Goal: Entertainment & Leisure: Consume media (video, audio)

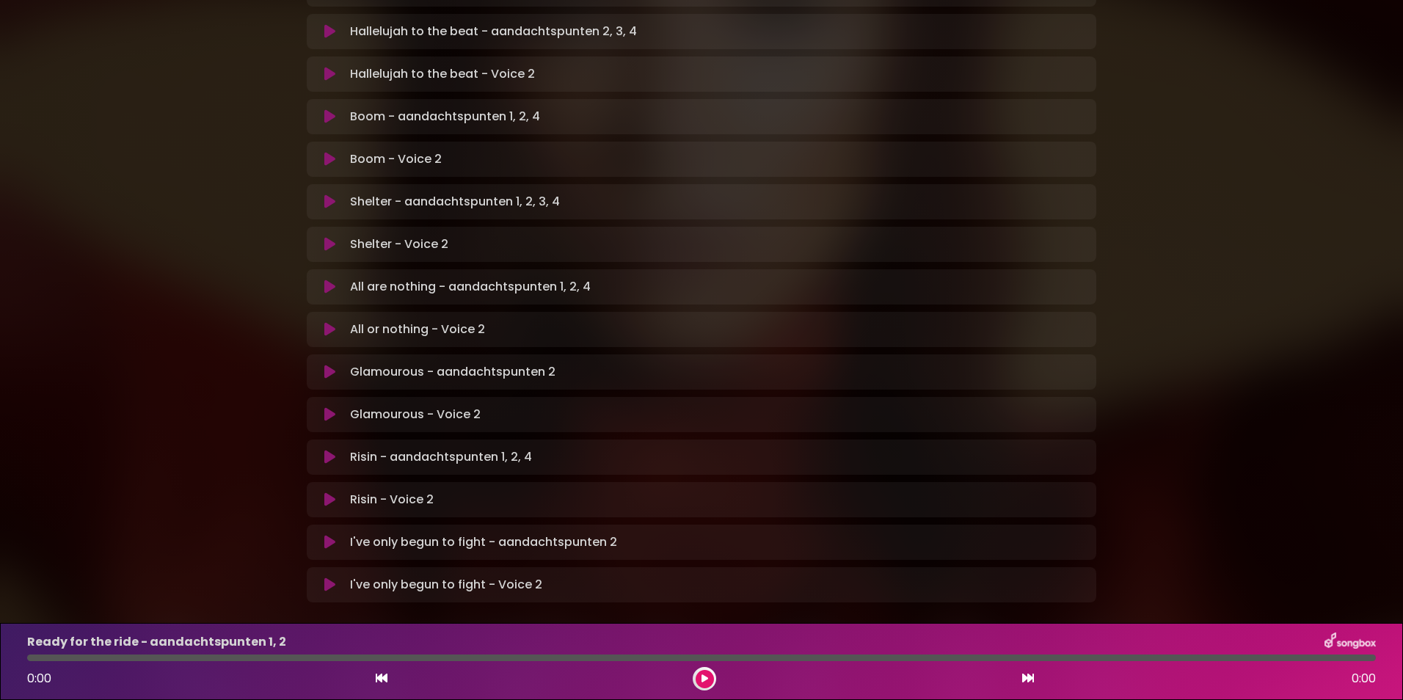
scroll to position [785, 0]
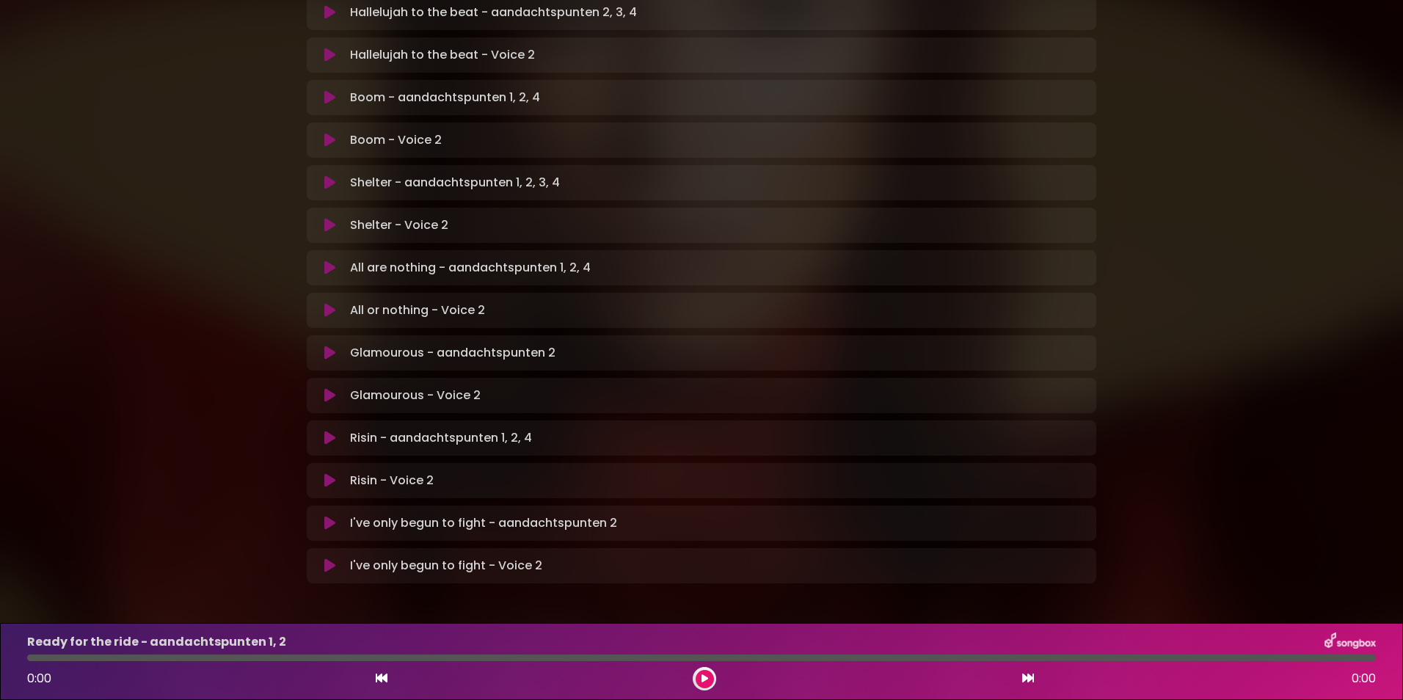
click at [327, 346] on icon at bounding box center [329, 353] width 11 height 15
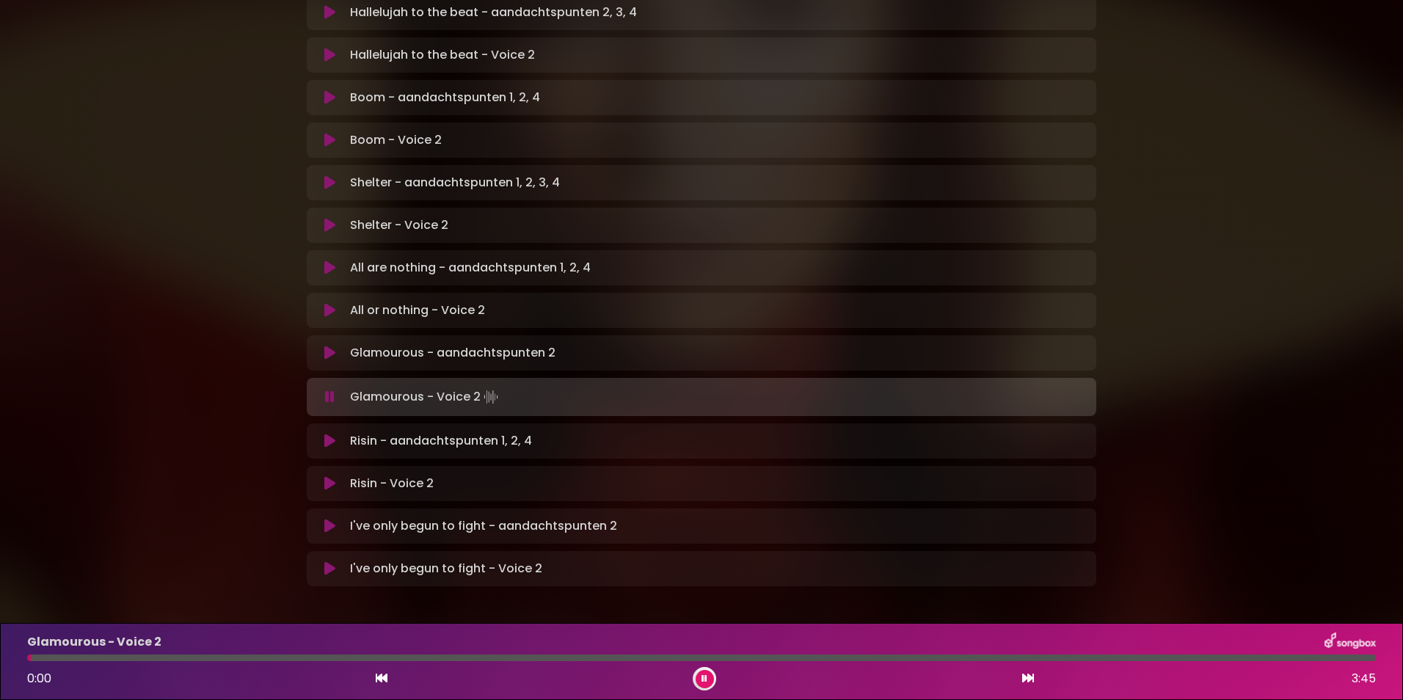
click at [330, 390] on icon at bounding box center [330, 397] width 10 height 15
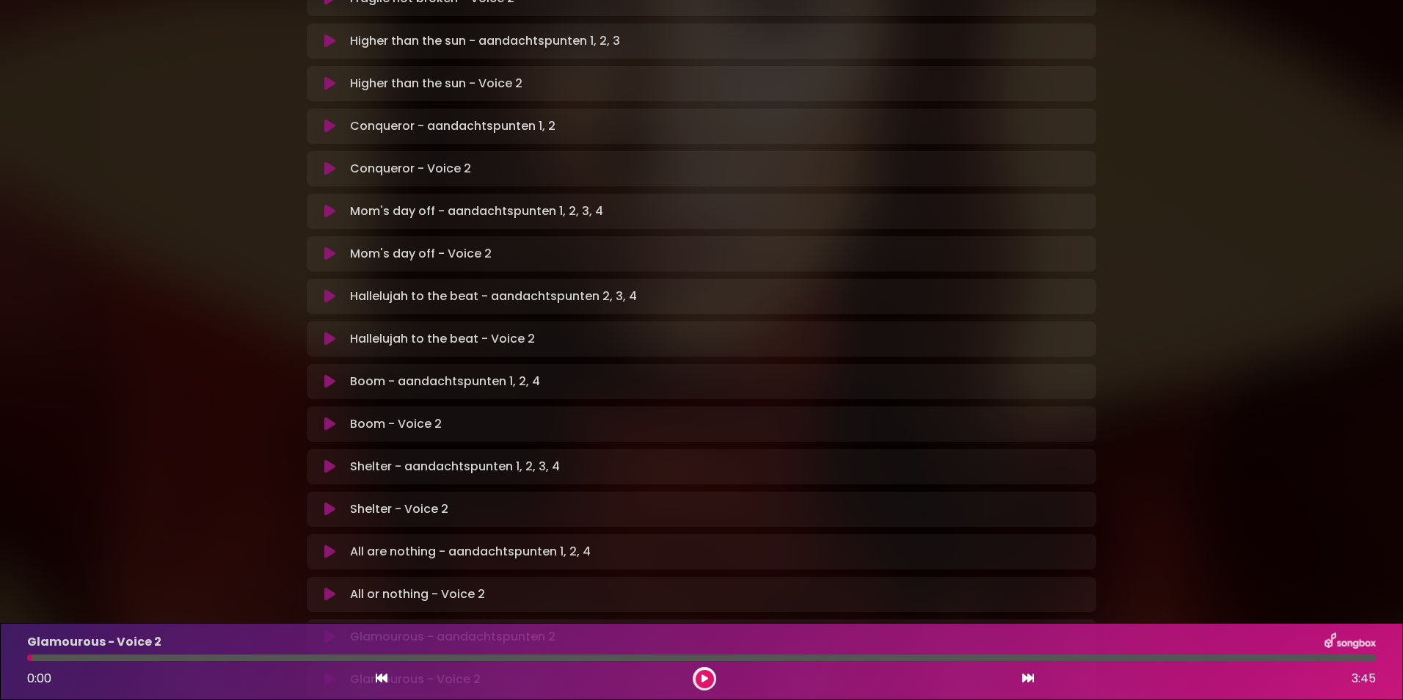
scroll to position [491, 0]
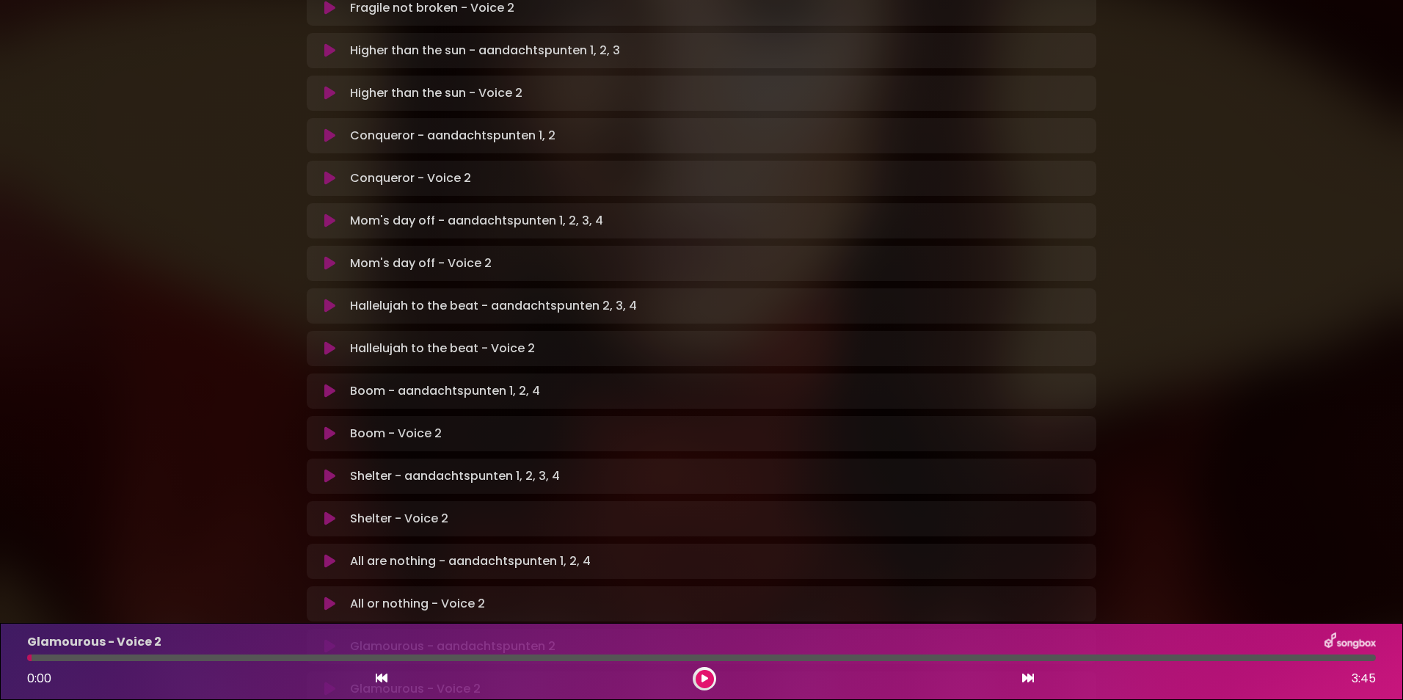
click at [324, 341] on icon at bounding box center [329, 348] width 11 height 15
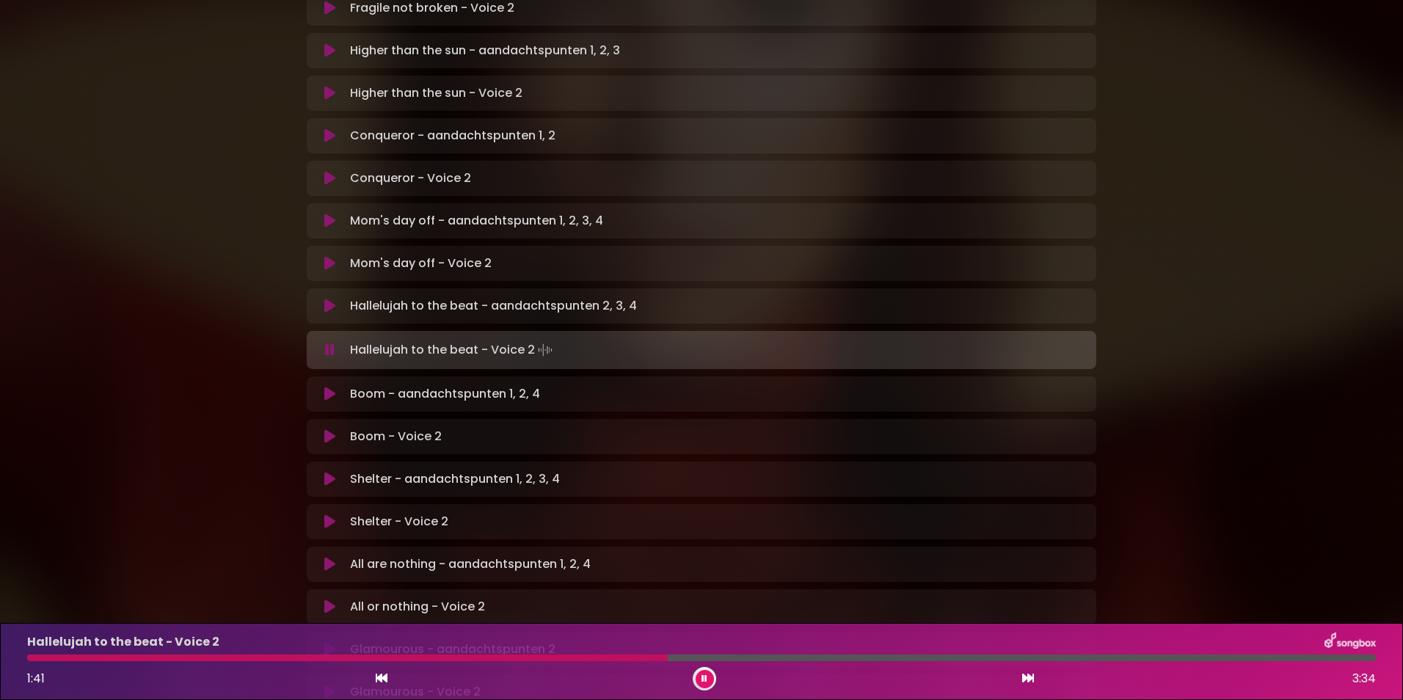
click at [412, 658] on div at bounding box center [347, 658] width 641 height 7
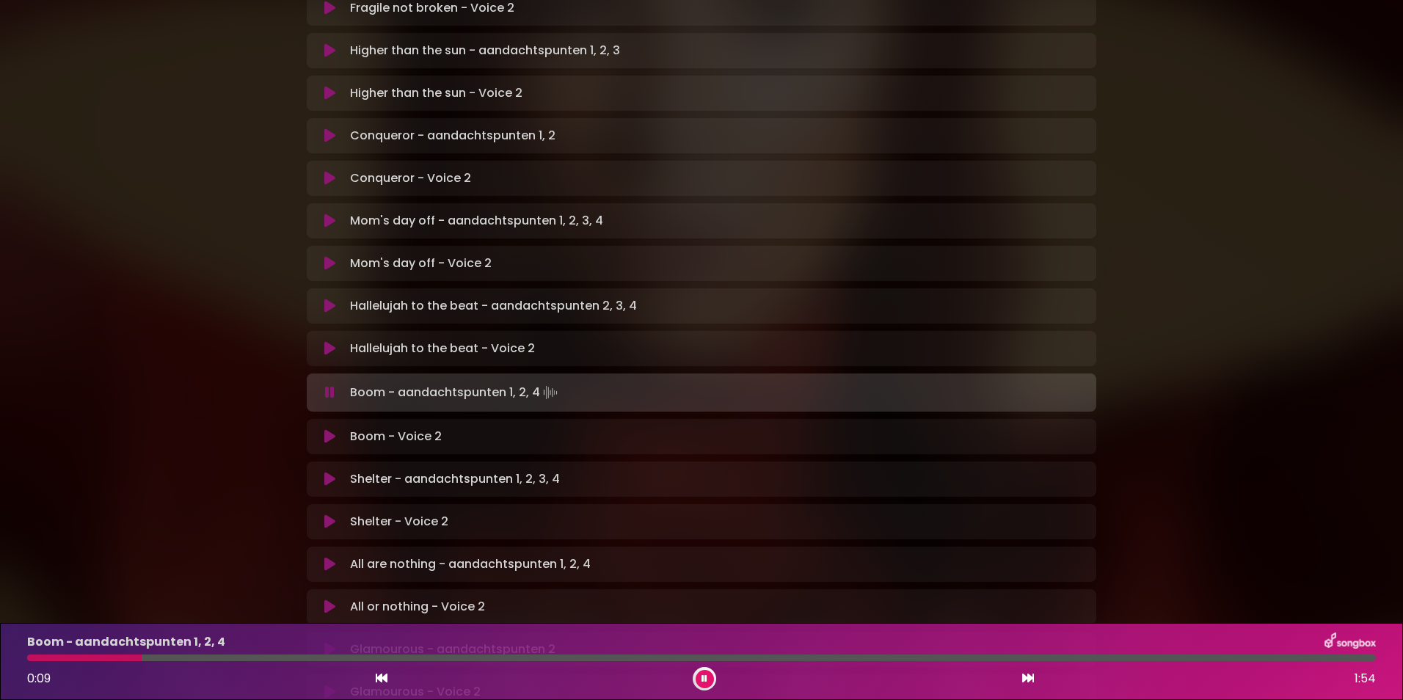
click at [329, 429] on icon at bounding box center [329, 436] width 11 height 15
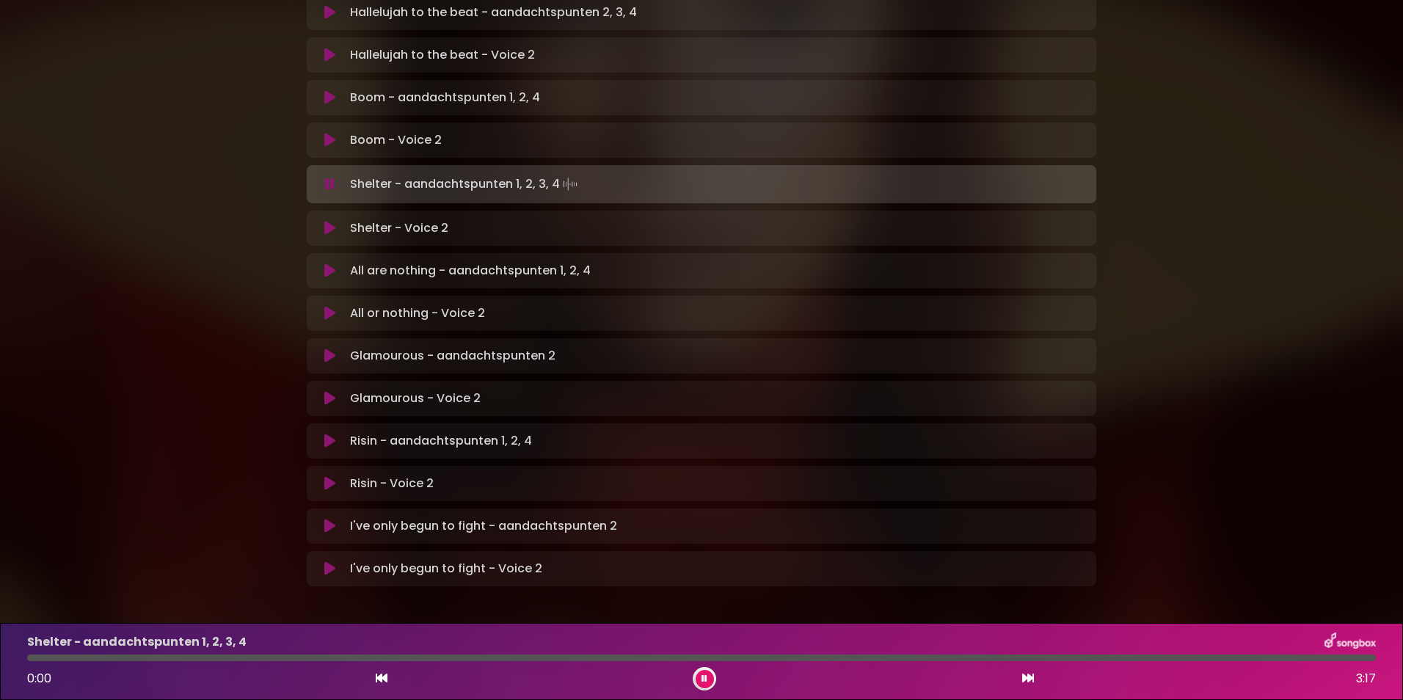
scroll to position [788, 0]
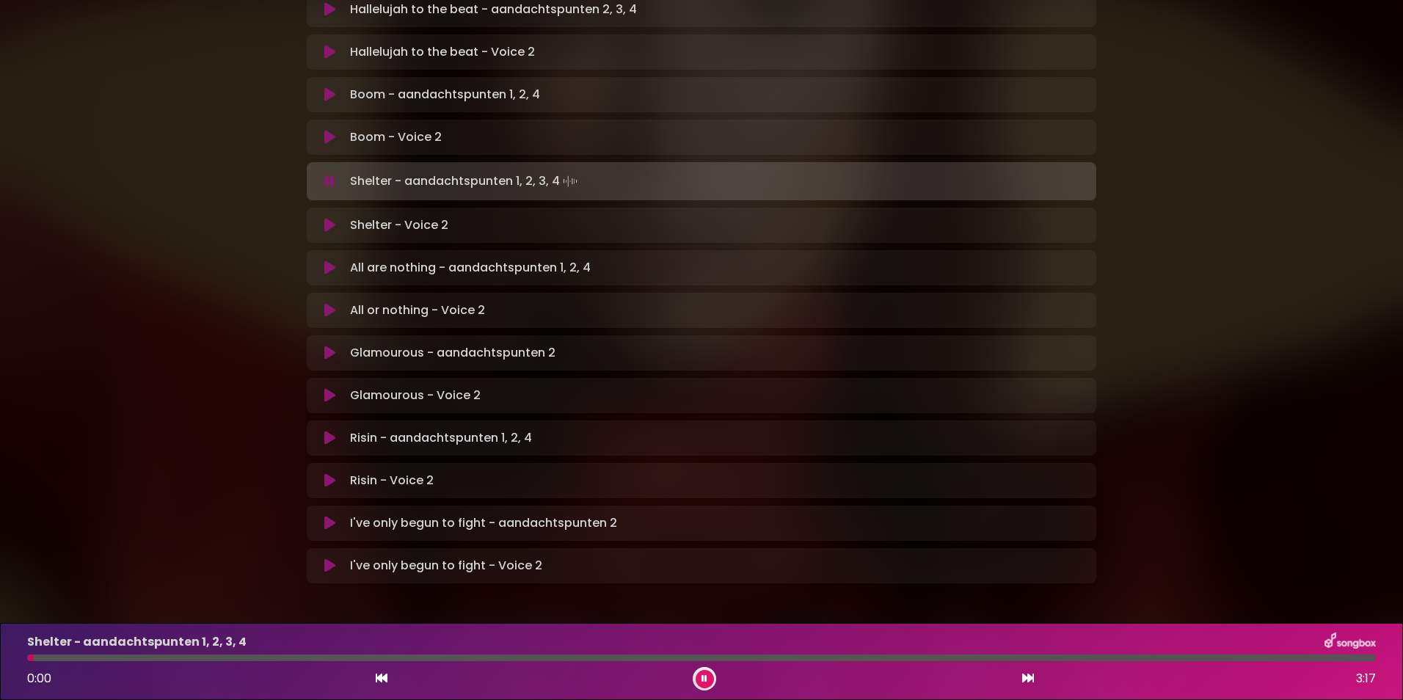
click at [327, 218] on icon at bounding box center [329, 225] width 11 height 15
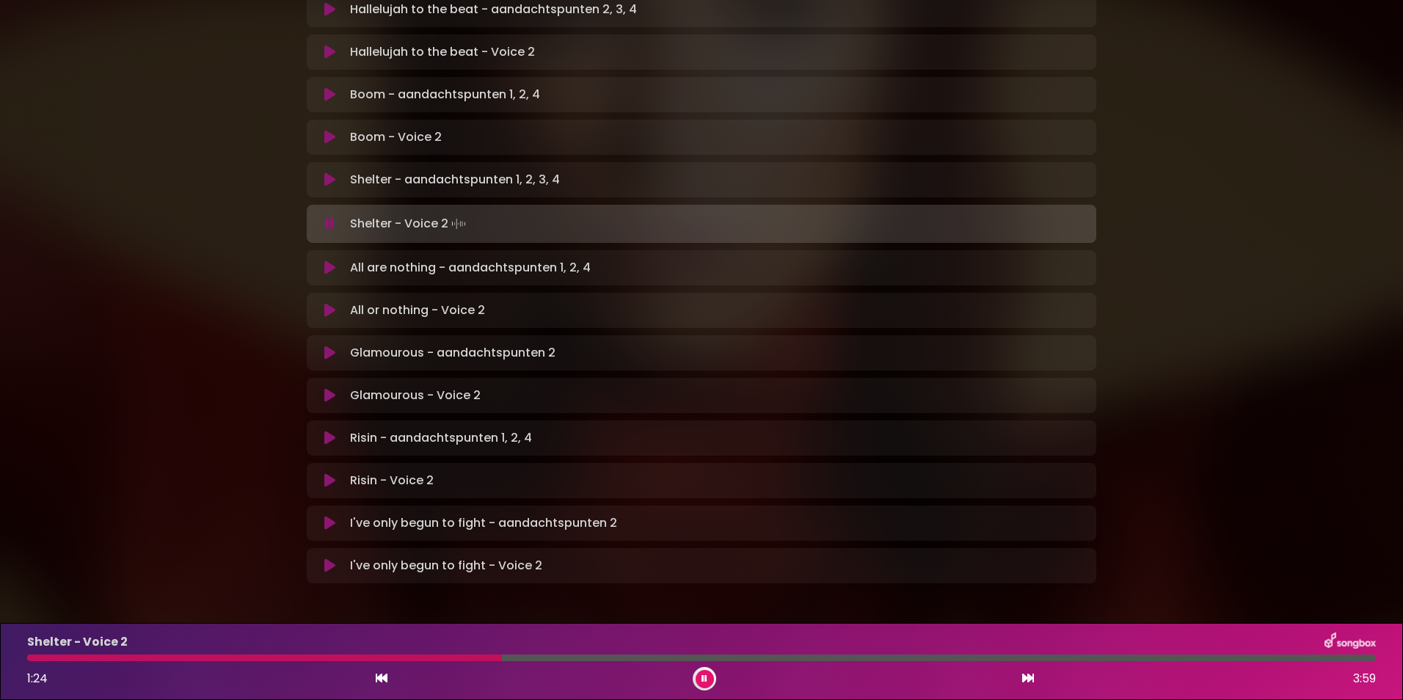
click at [409, 656] on div at bounding box center [264, 658] width 475 height 7
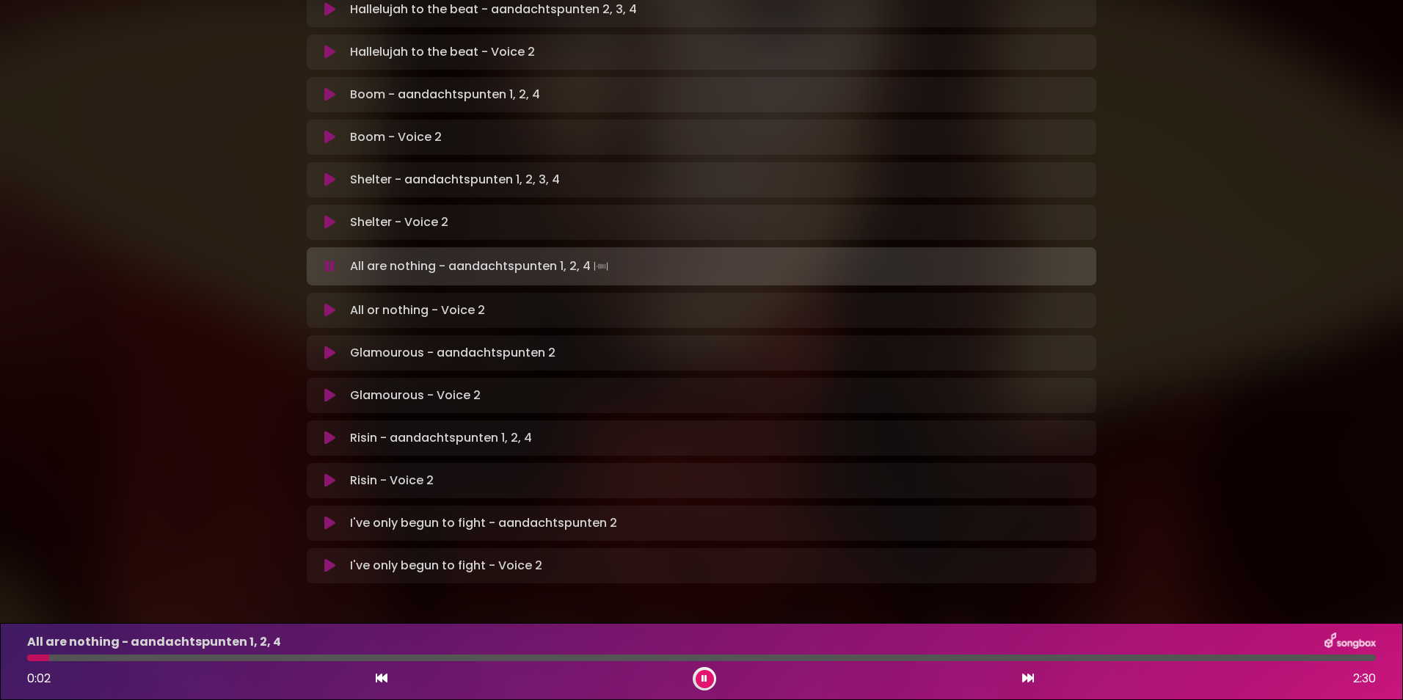
click at [330, 259] on icon at bounding box center [330, 266] width 10 height 15
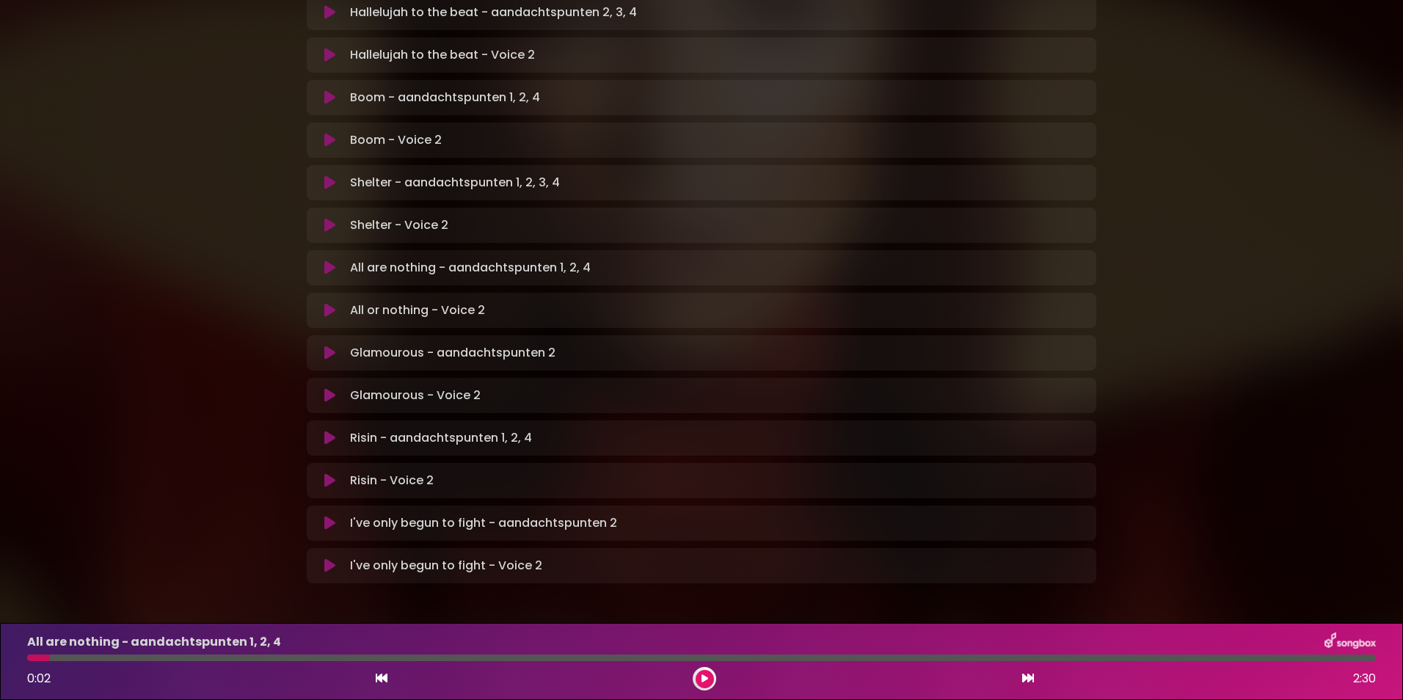
click at [326, 218] on icon at bounding box center [329, 225] width 11 height 15
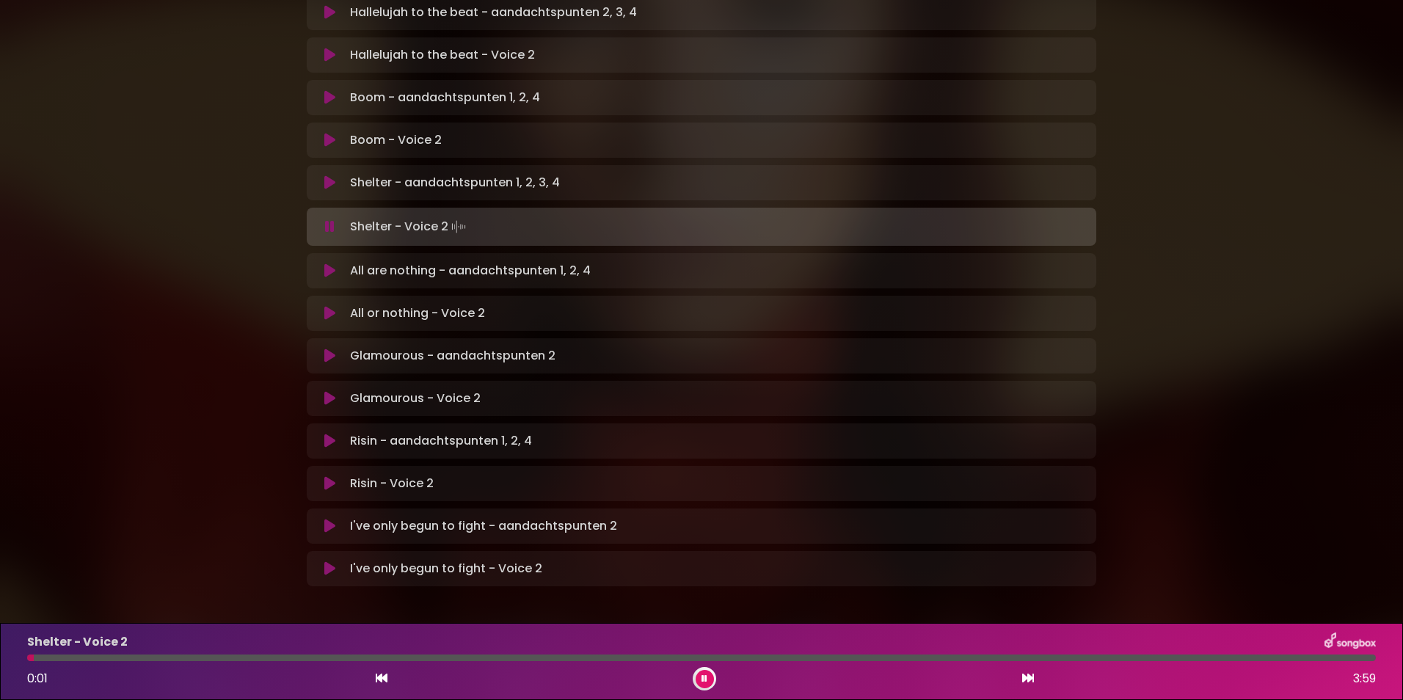
click at [363, 657] on div at bounding box center [701, 658] width 1349 height 7
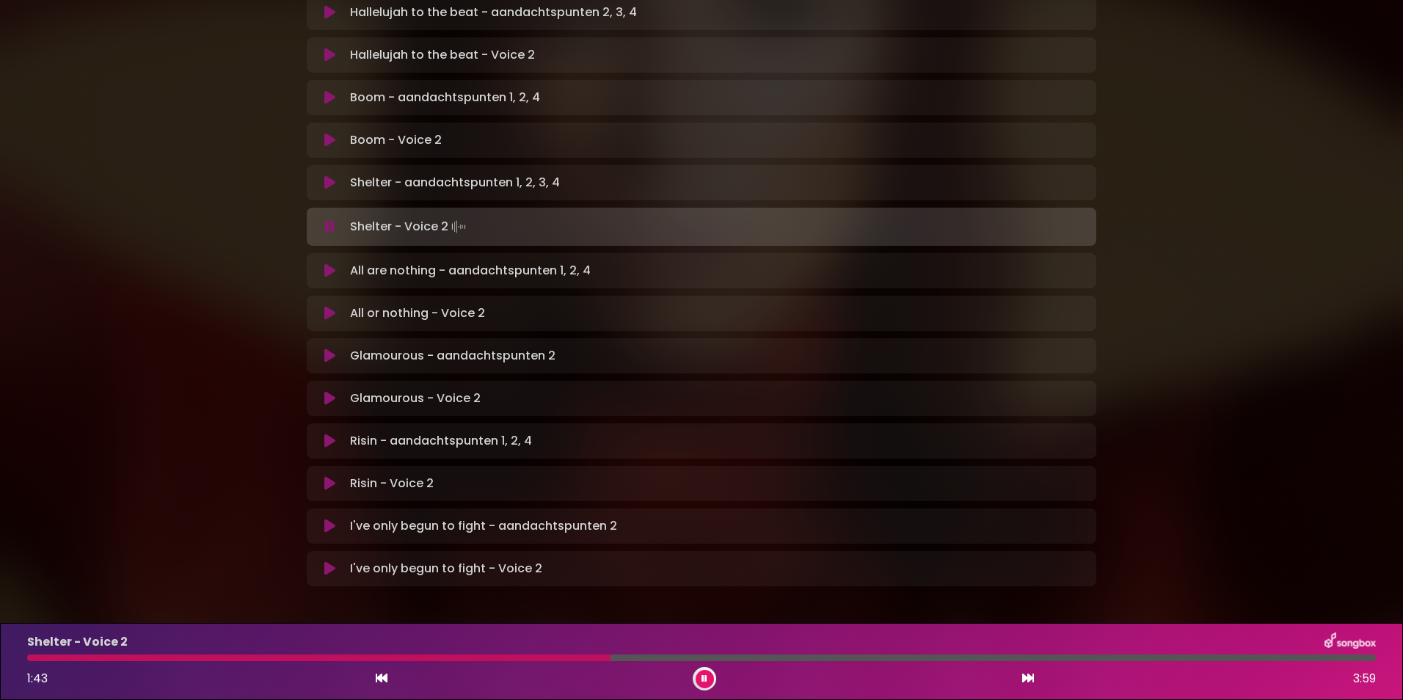
click at [329, 219] on icon at bounding box center [330, 226] width 10 height 15
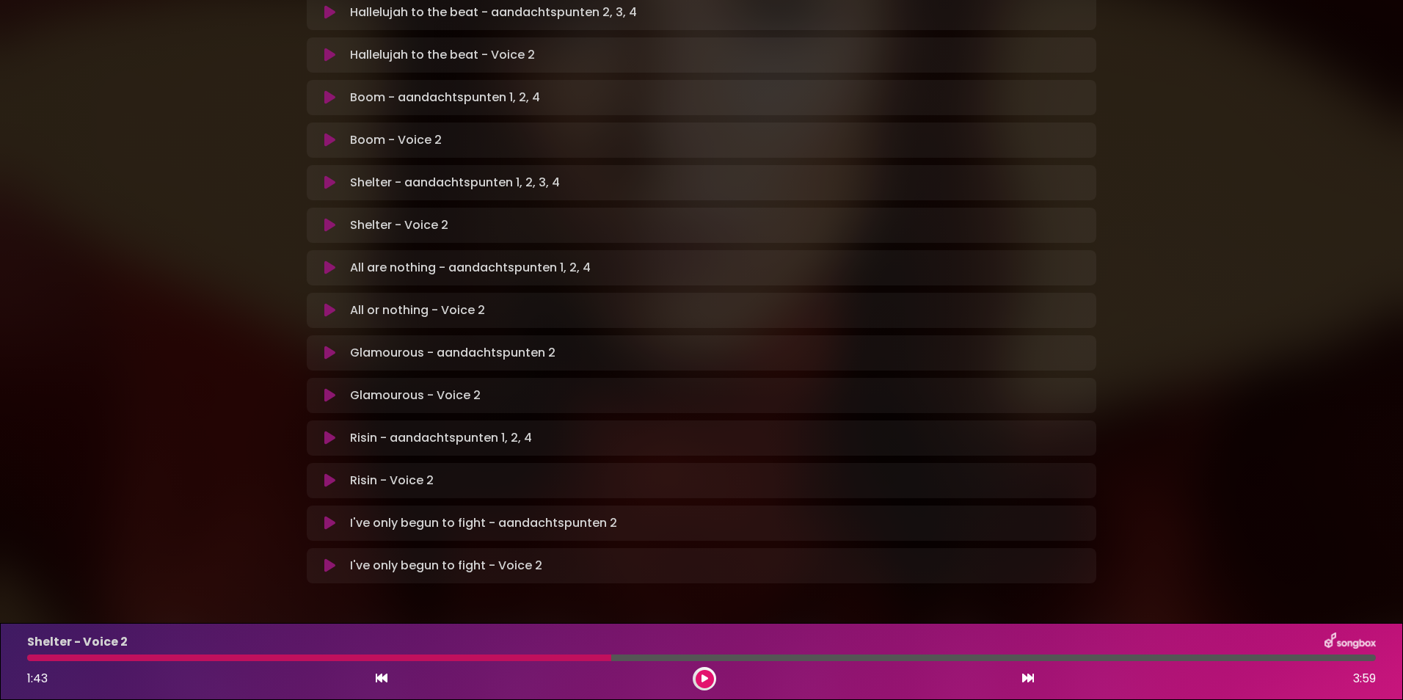
click at [327, 303] on icon at bounding box center [329, 310] width 11 height 15
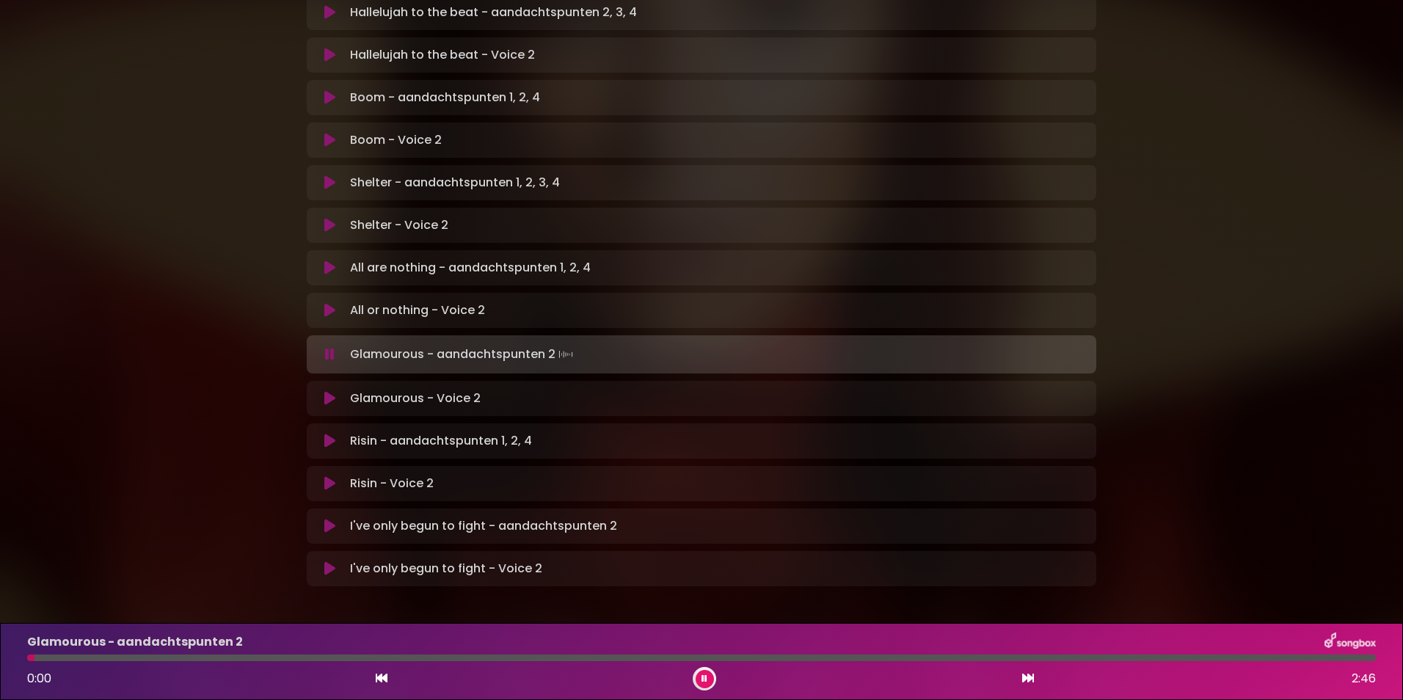
click at [327, 347] on icon at bounding box center [330, 354] width 10 height 15
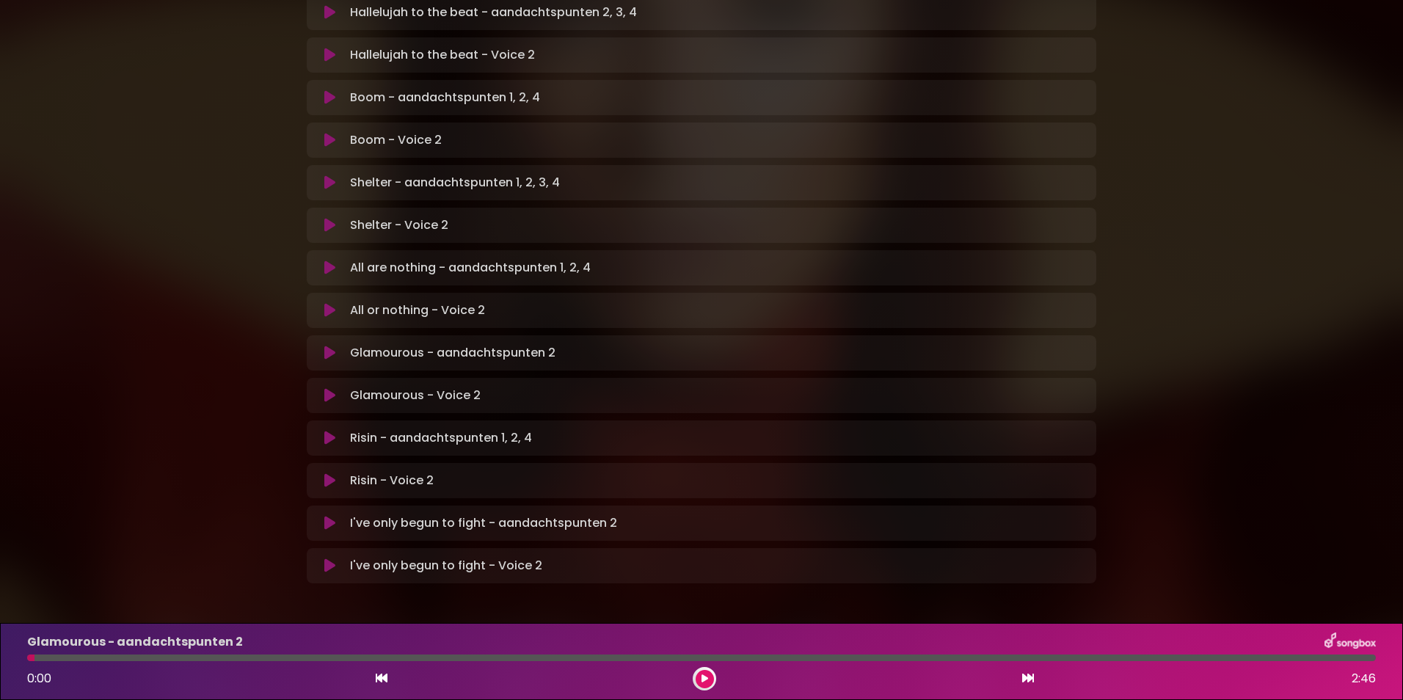
click at [327, 303] on icon at bounding box center [329, 310] width 11 height 15
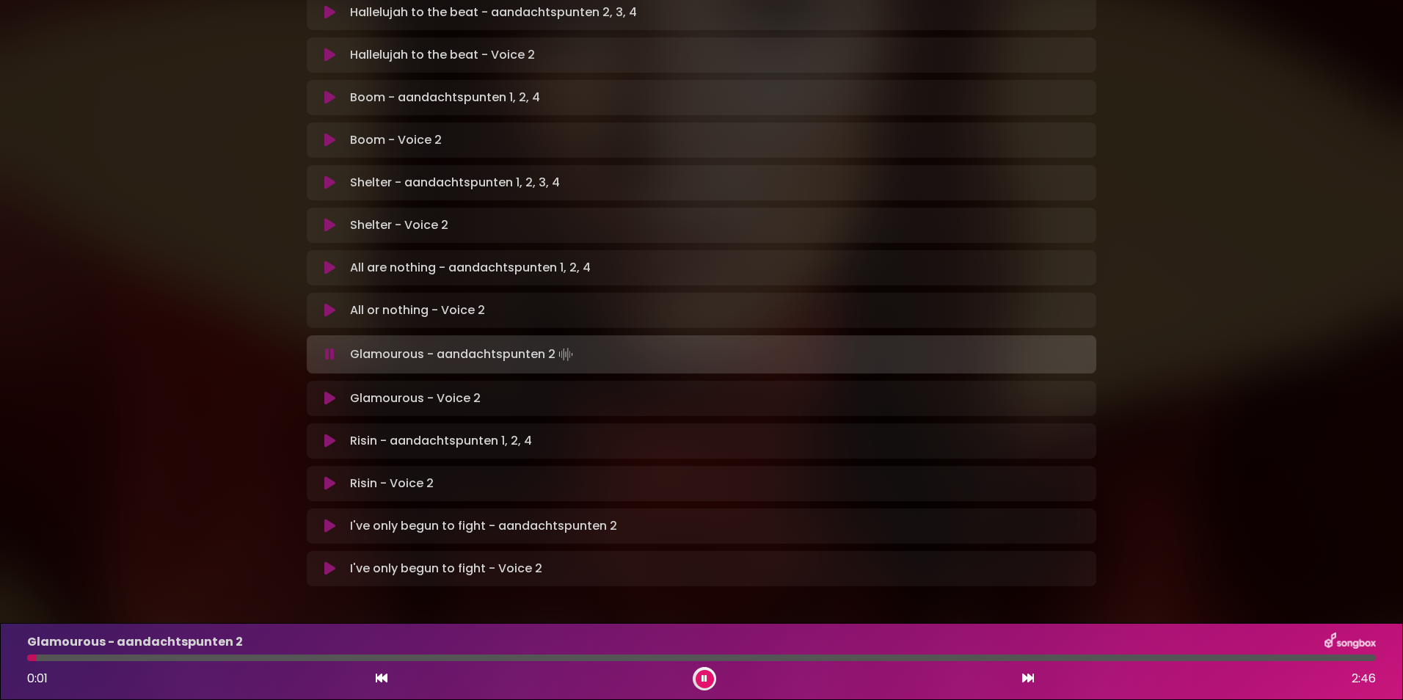
click at [326, 347] on icon at bounding box center [330, 354] width 10 height 15
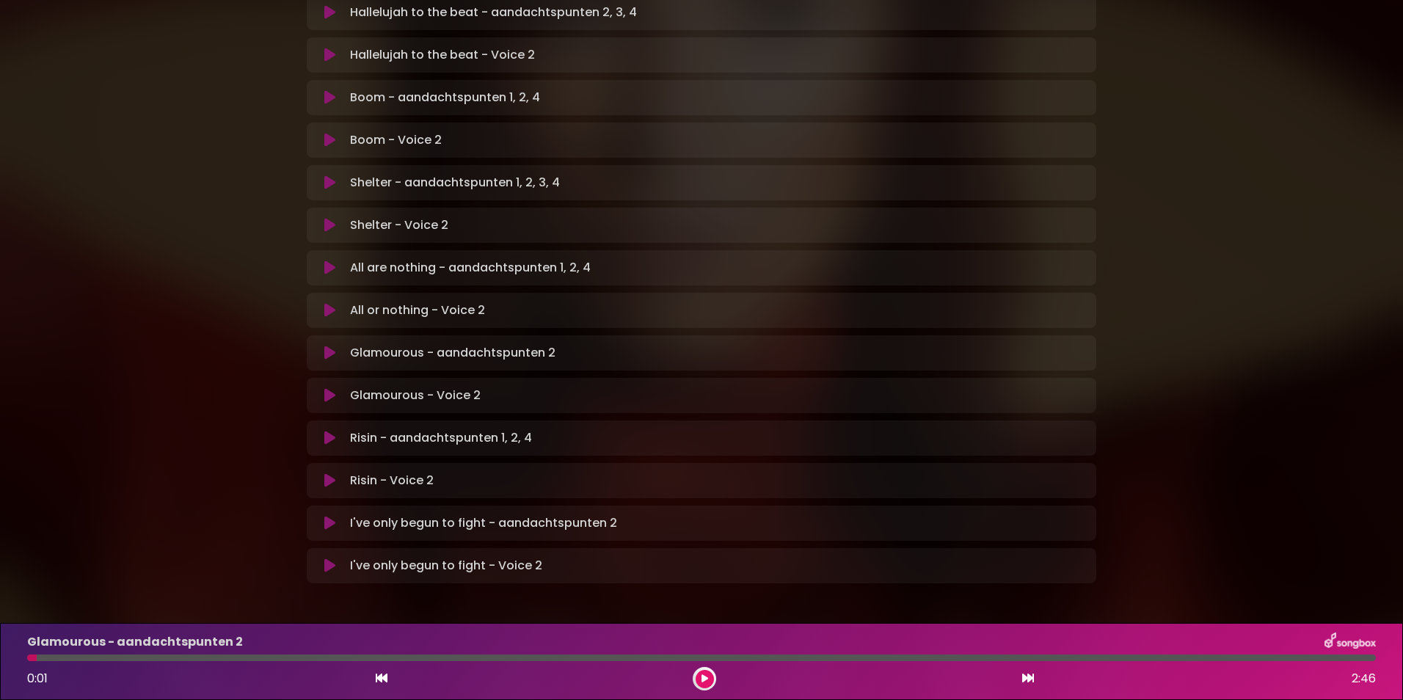
click at [327, 388] on icon at bounding box center [329, 395] width 11 height 15
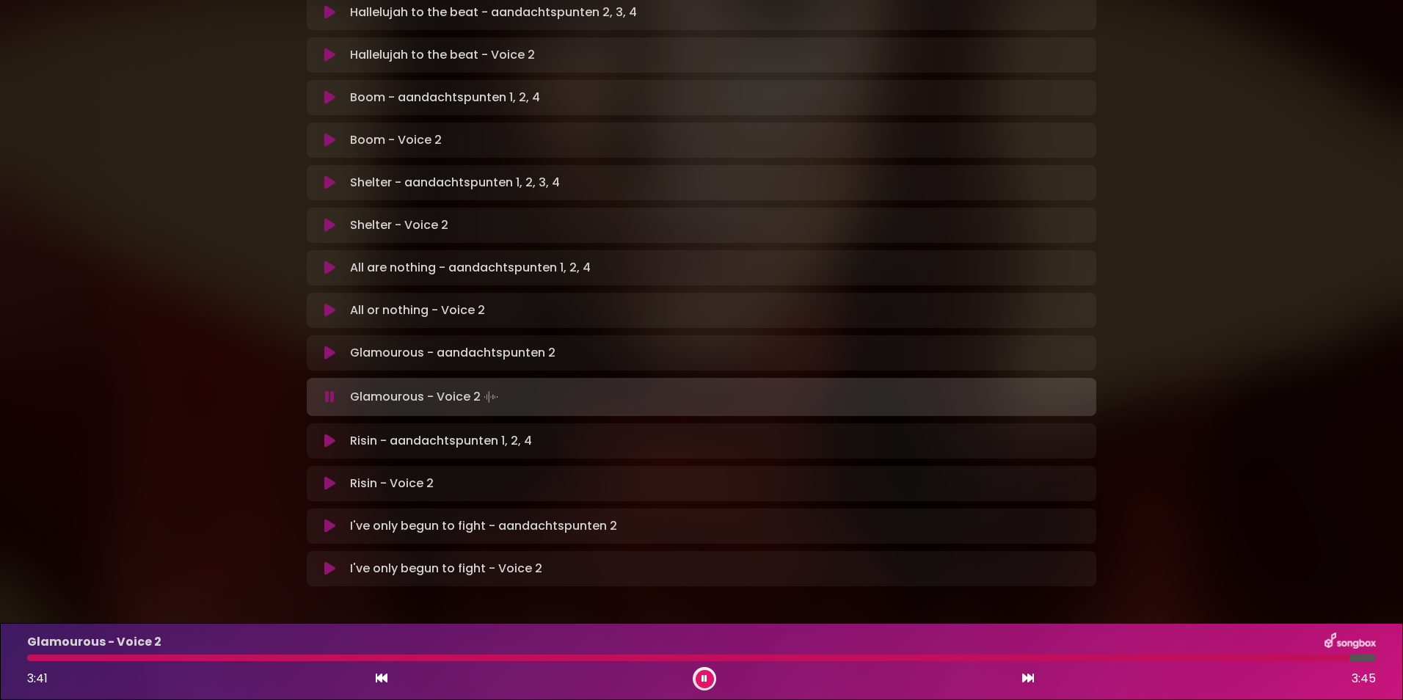
click at [328, 390] on icon at bounding box center [330, 397] width 10 height 15
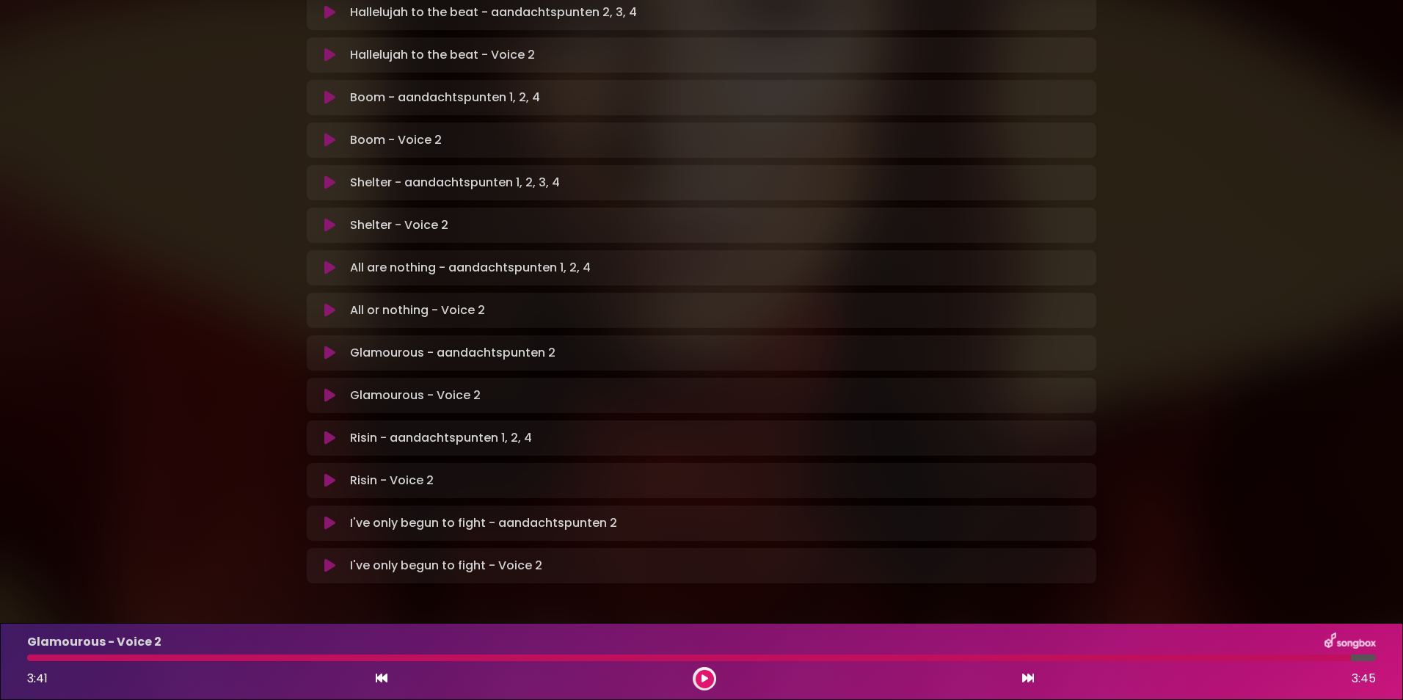
click at [328, 431] on icon at bounding box center [329, 438] width 11 height 15
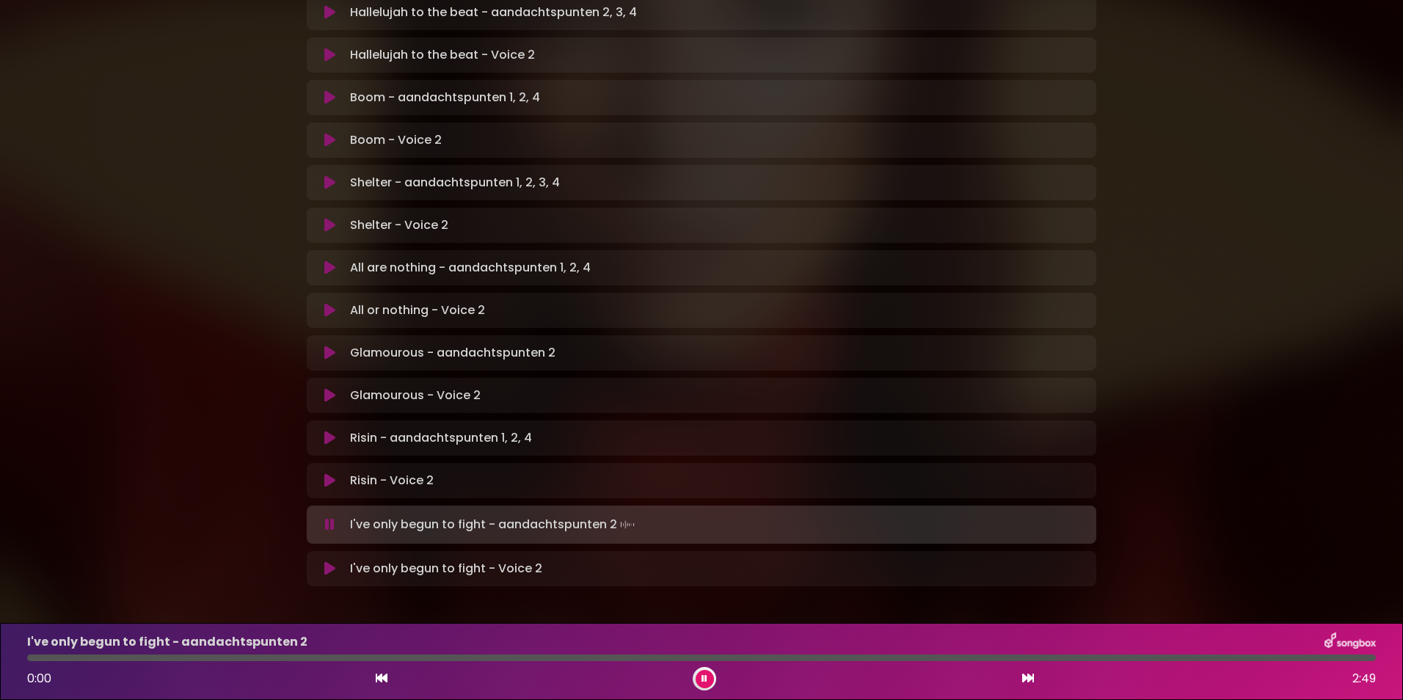
scroll to position [788, 0]
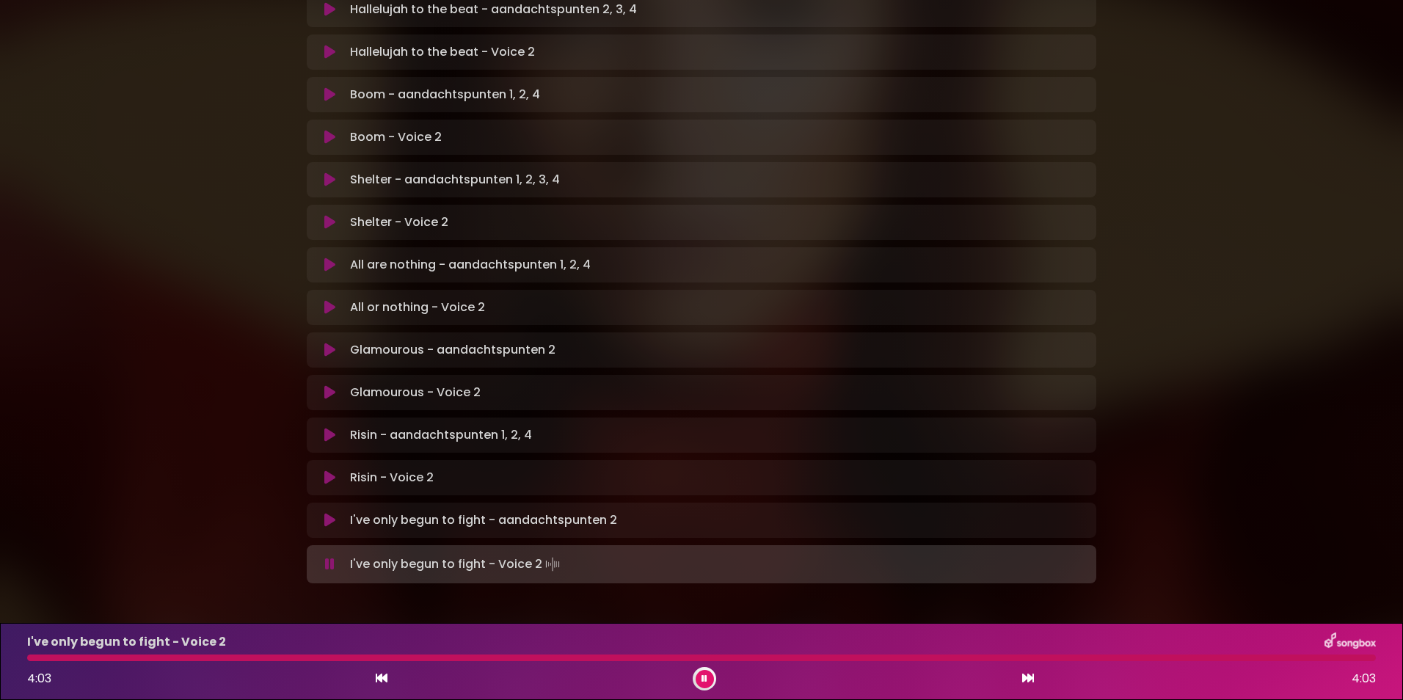
scroll to position [785, 0]
